Goal: Information Seeking & Learning: Learn about a topic

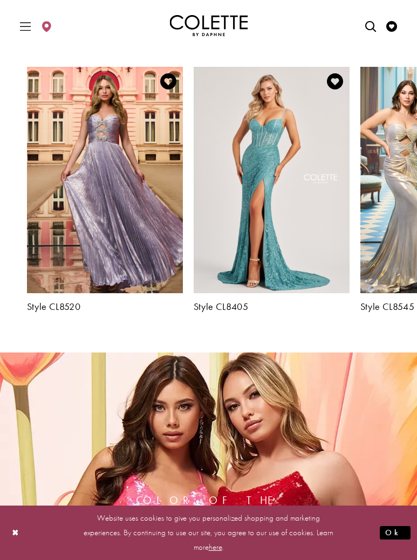
scroll to position [1041, 0]
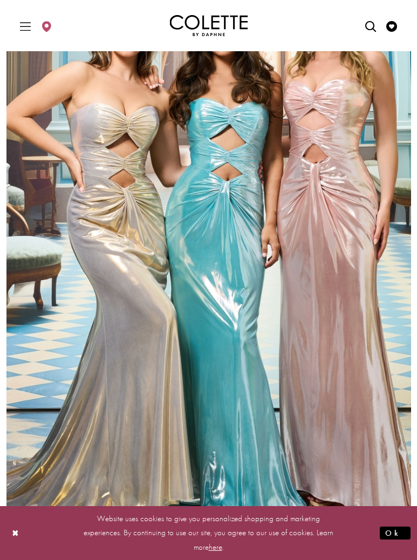
scroll to position [86, 0]
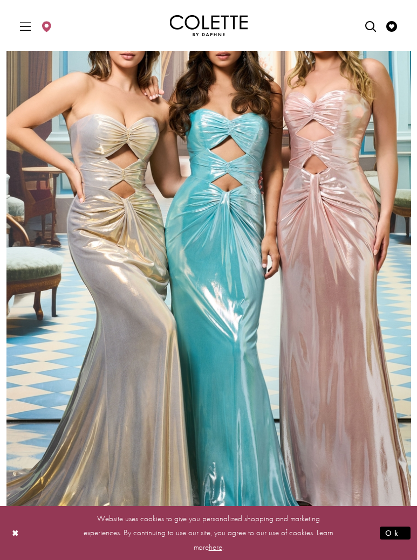
click at [271, 217] on img "Full size Style CL8545 Colette by Daphne #0 default Pink Gold Aqua frontface ve…" at bounding box center [208, 268] width 404 height 606
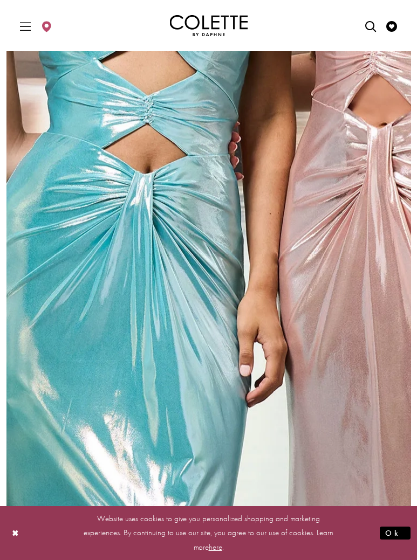
click at [233, 232] on img "Full size Style CL8545 Colette by Daphne #0 default Pink Gold Aqua frontface ve…" at bounding box center [208, 268] width 404 height 606
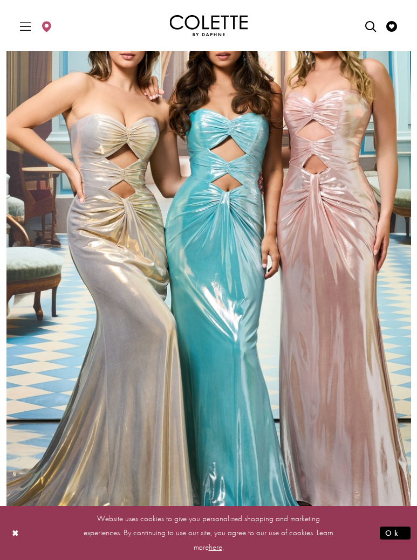
click at [232, 233] on img "Full size Style CL8545 Colette by Daphne #0 default Pink Gold Aqua frontface ve…" at bounding box center [208, 268] width 404 height 606
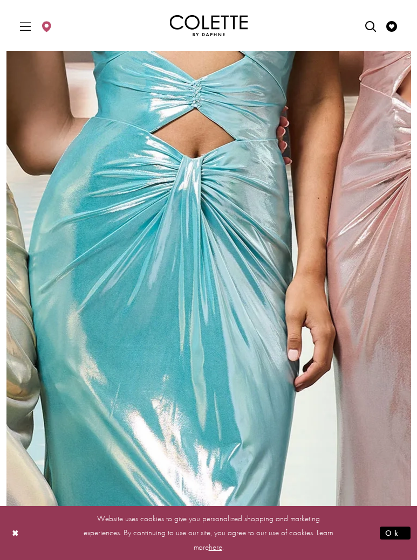
click at [232, 233] on img "Full size Style CL8545 Colette by Daphne #0 default Pink Gold Aqua frontface ve…" at bounding box center [208, 268] width 404 height 606
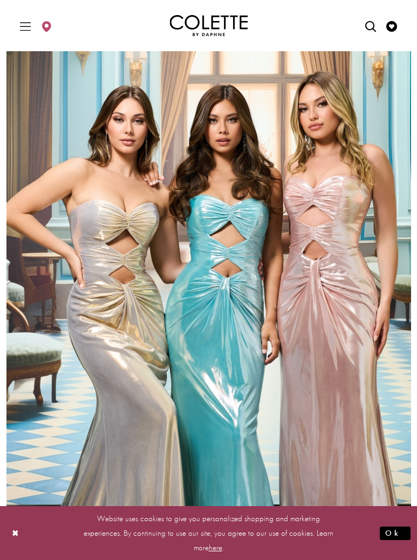
scroll to position [0, 0]
click at [23, 33] on span "Toggle Main Navigation Menu" at bounding box center [25, 26] width 16 height 30
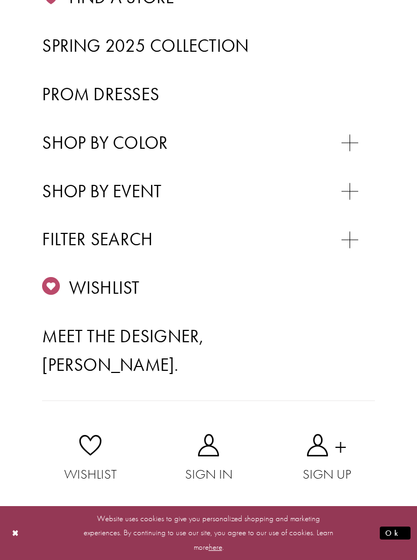
scroll to position [235, 0]
click at [74, 328] on span "Meet the designer, [PERSON_NAME]." at bounding box center [123, 351] width 162 height 51
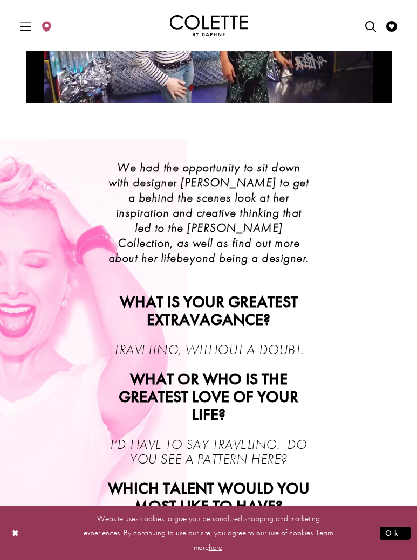
scroll to position [203, 0]
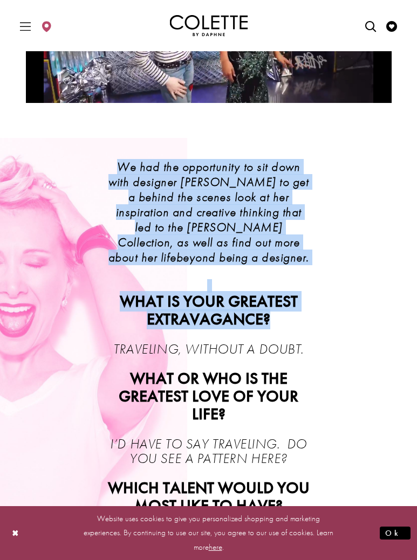
drag, startPoint x: 109, startPoint y: 189, endPoint x: 305, endPoint y: 339, distance: 246.5
click at [305, 339] on div "We had the opportunity to sit down with designer Daphne Hardin to get a behind …" at bounding box center [208, 551] width 205 height 783
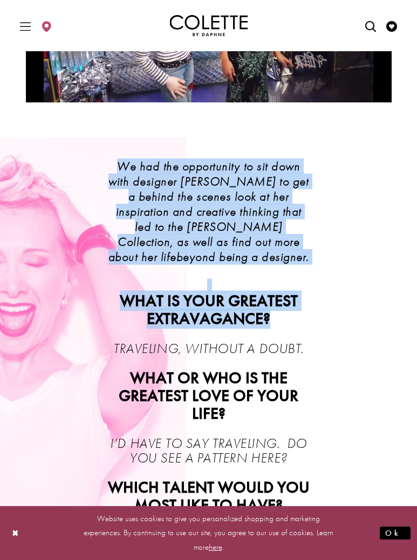
scroll to position [213, 0]
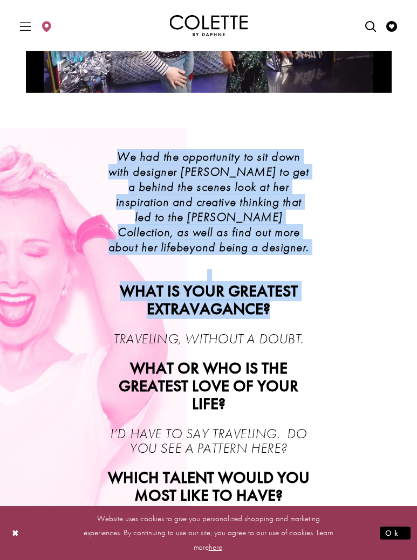
click at [231, 282] on p at bounding box center [208, 275] width 205 height 13
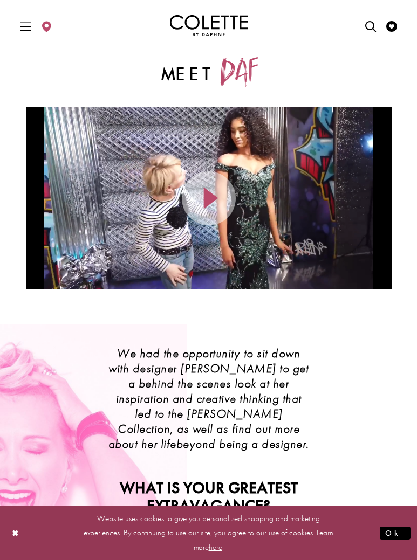
scroll to position [15, 0]
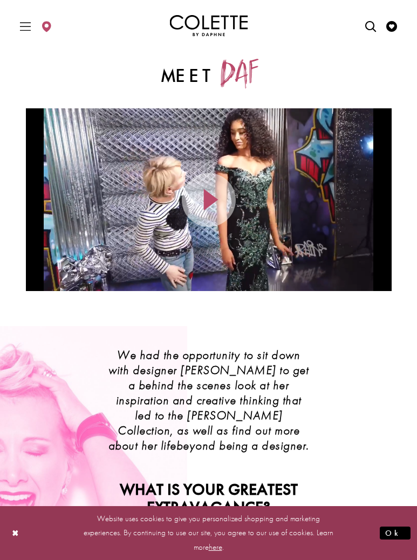
click at [24, 29] on icon "Toggle Main Navigation Menu" at bounding box center [25, 26] width 11 height 11
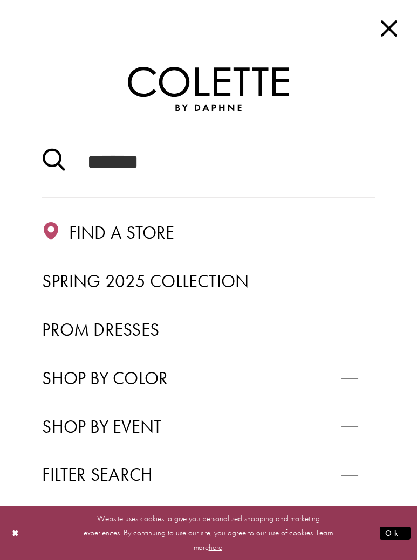
scroll to position [0, 0]
drag, startPoint x: 391, startPoint y: 33, endPoint x: 389, endPoint y: 39, distance: 6.7
click at [391, 33] on span "Close Main Navbar" at bounding box center [388, 28] width 24 height 24
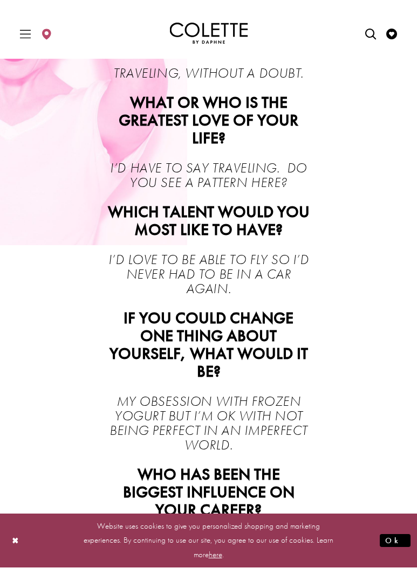
scroll to position [489, 0]
